Goal: Task Accomplishment & Management: Manage account settings

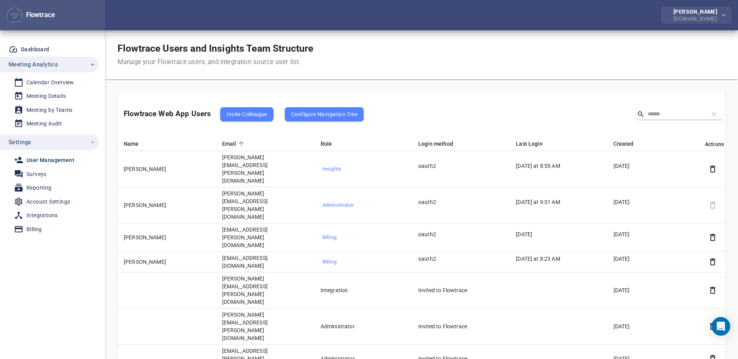
click at [724, 16] on icon "button" at bounding box center [724, 14] width 4 height 5
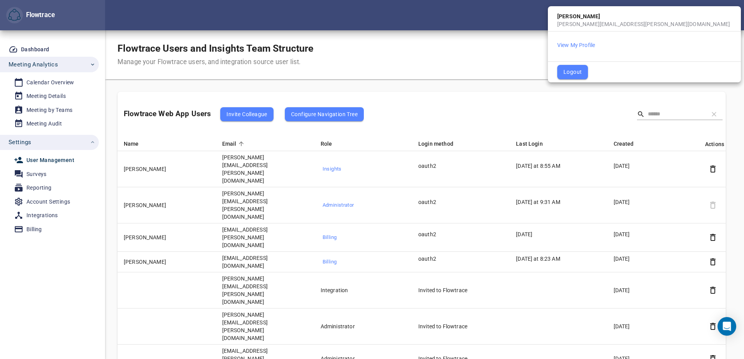
click at [396, 44] on div at bounding box center [372, 179] width 744 height 359
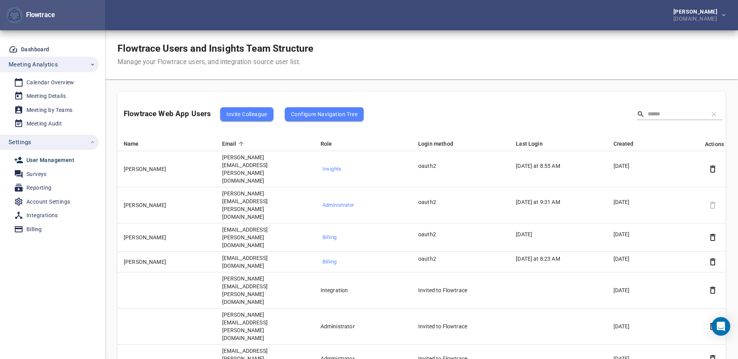
click at [239, 114] on span "Invite Colleague" at bounding box center [246, 114] width 40 height 9
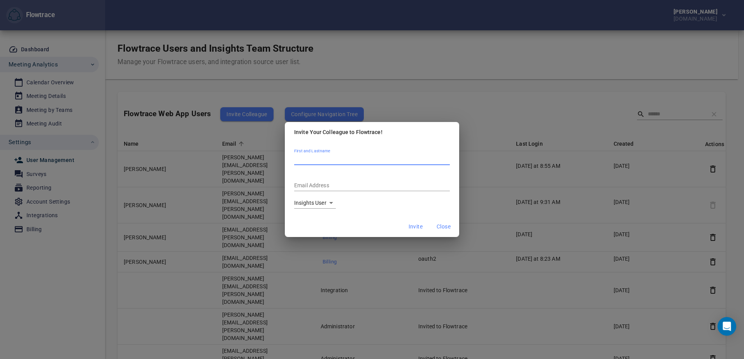
click at [445, 226] on span "Close" at bounding box center [444, 227] width 14 height 10
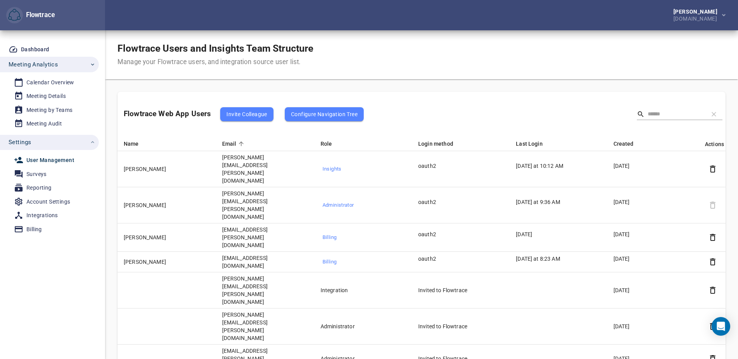
click at [40, 15] on div "Flowtrace" at bounding box center [39, 15] width 32 height 9
click at [26, 13] on div "Flowtrace" at bounding box center [39, 15] width 32 height 9
click at [16, 13] on img "button" at bounding box center [14, 15] width 12 height 12
